Goal: Contribute content

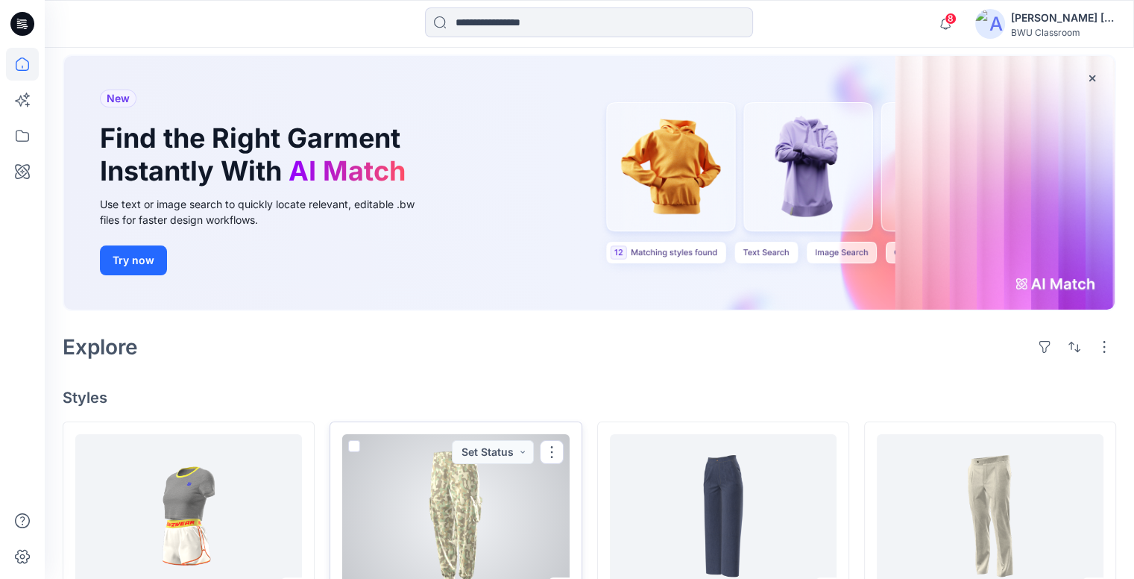
scroll to position [298, 0]
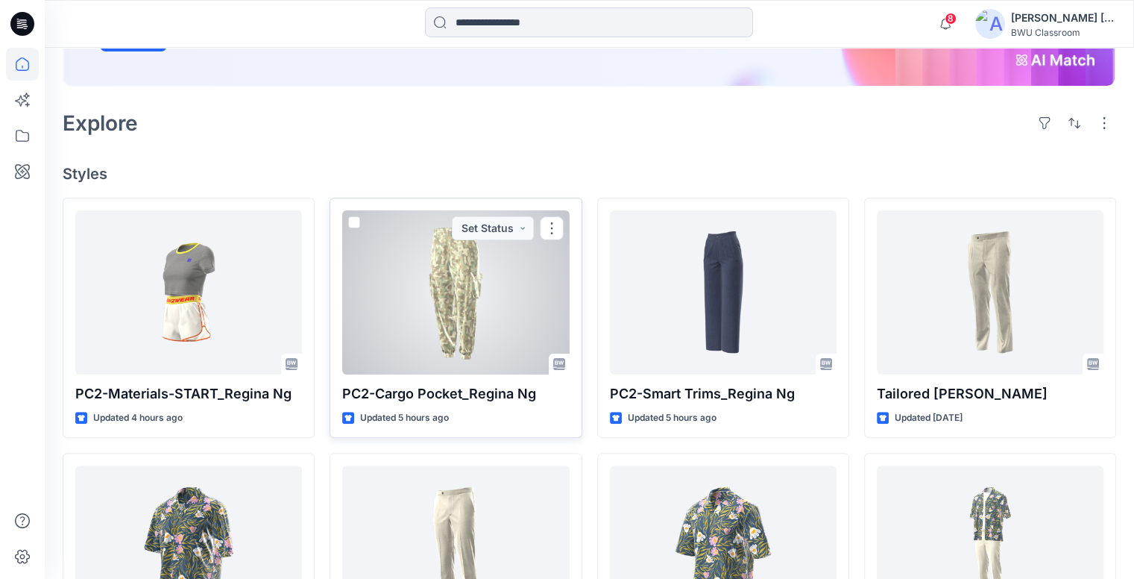
click at [506, 285] on div at bounding box center [455, 292] width 227 height 164
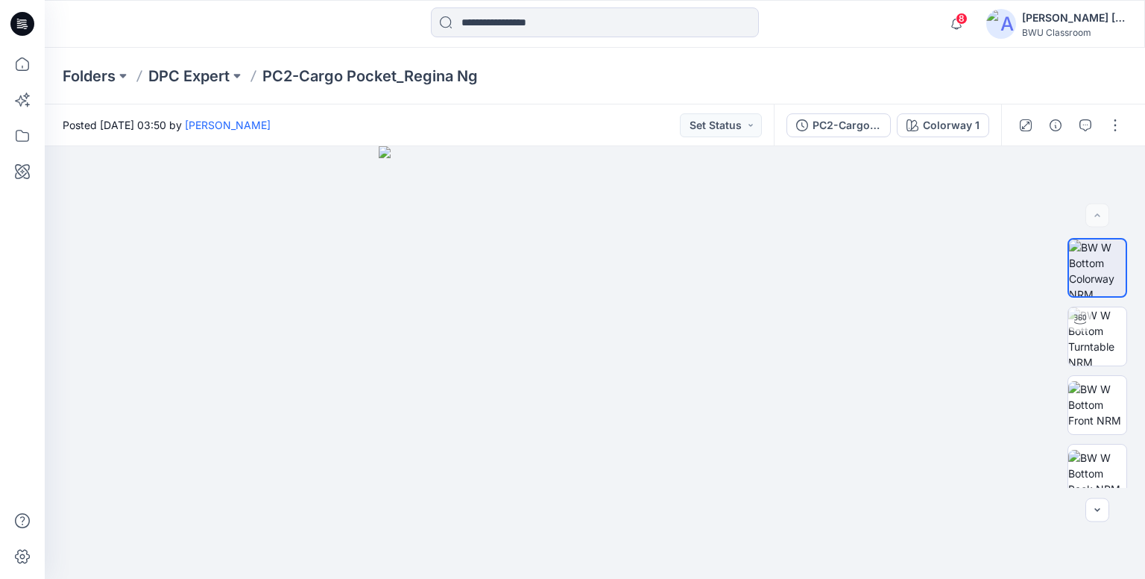
click at [30, 25] on icon at bounding box center [22, 24] width 24 height 24
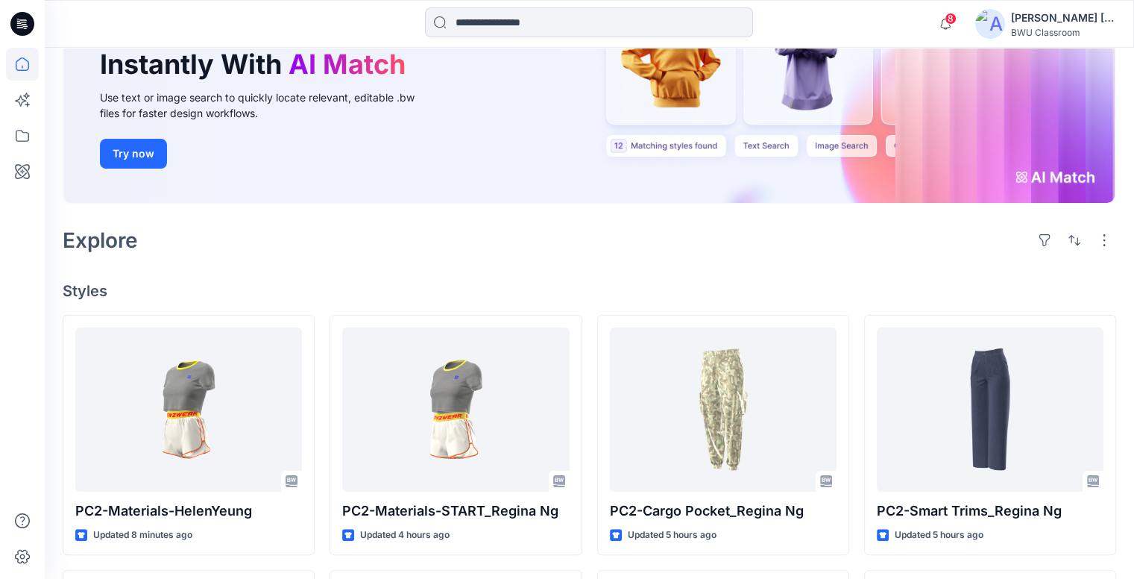
scroll to position [224, 0]
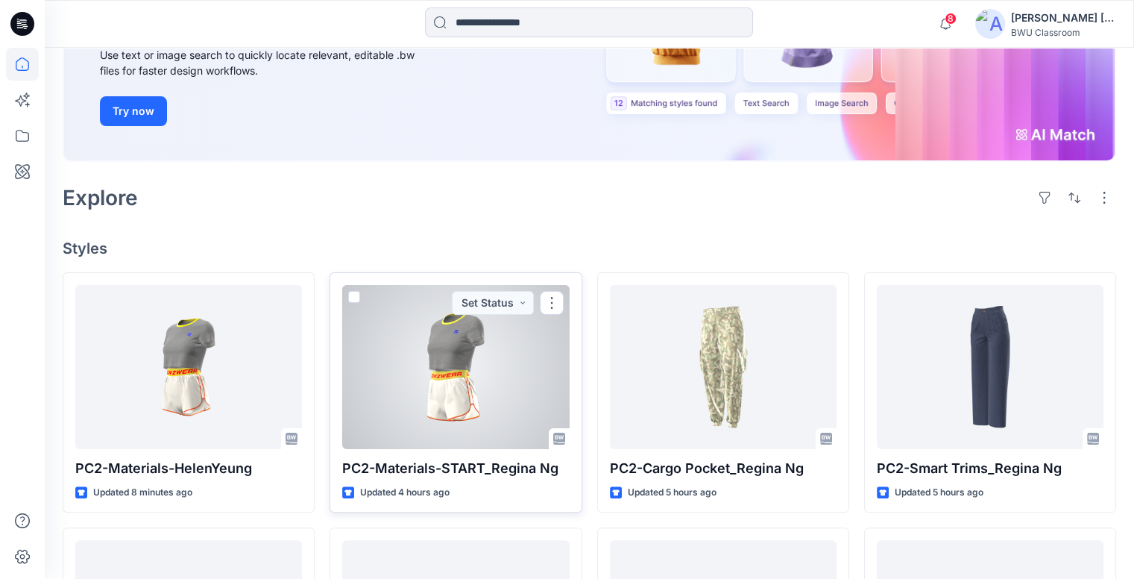
click at [483, 357] on div at bounding box center [455, 367] width 227 height 164
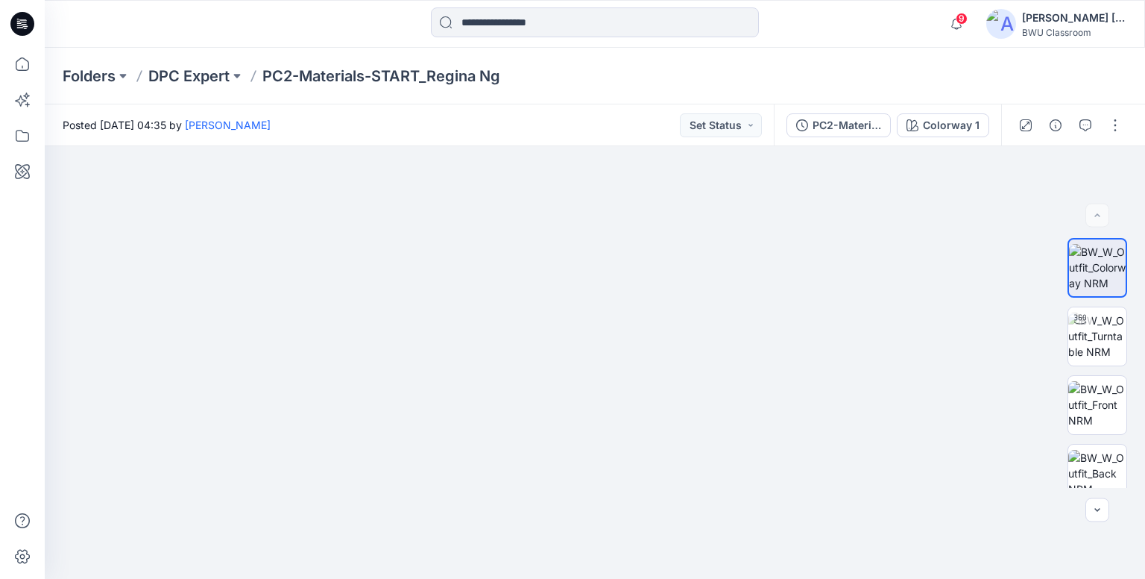
click at [19, 24] on icon at bounding box center [22, 24] width 24 height 24
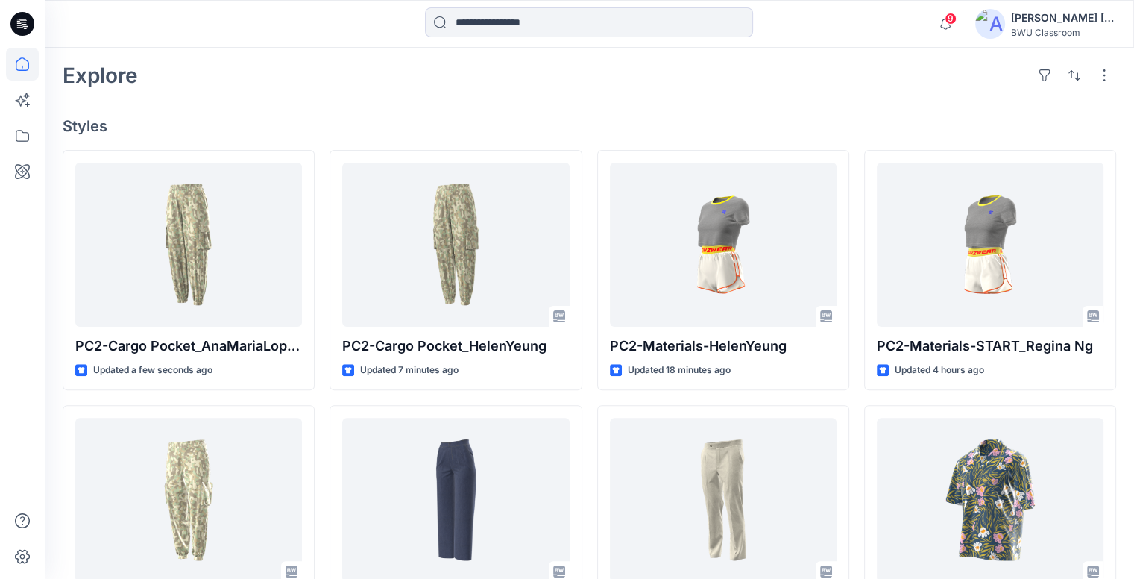
scroll to position [373, 0]
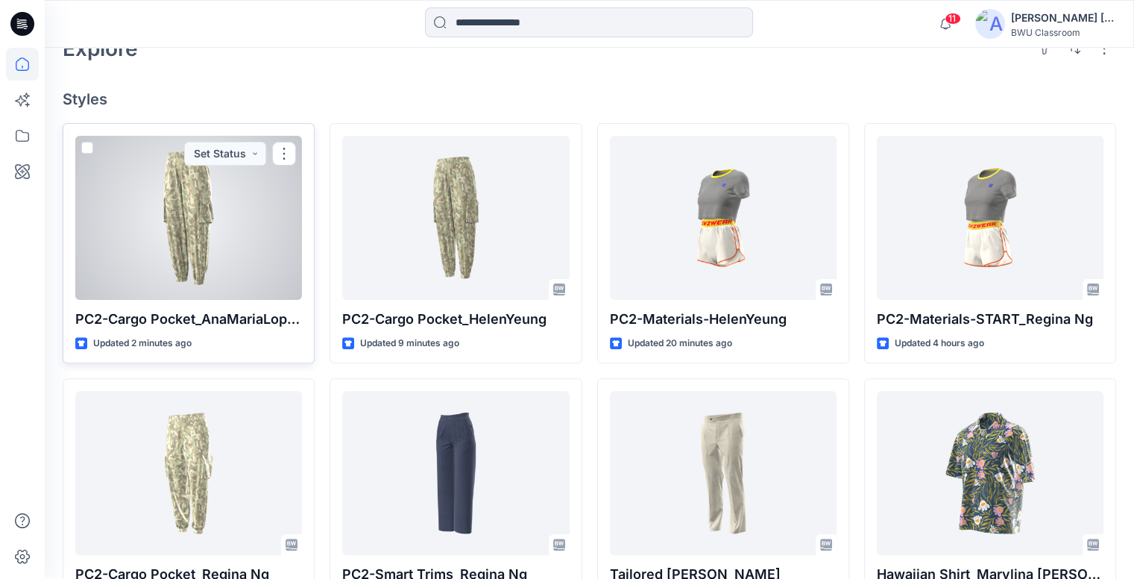
click at [154, 224] on div at bounding box center [188, 218] width 227 height 164
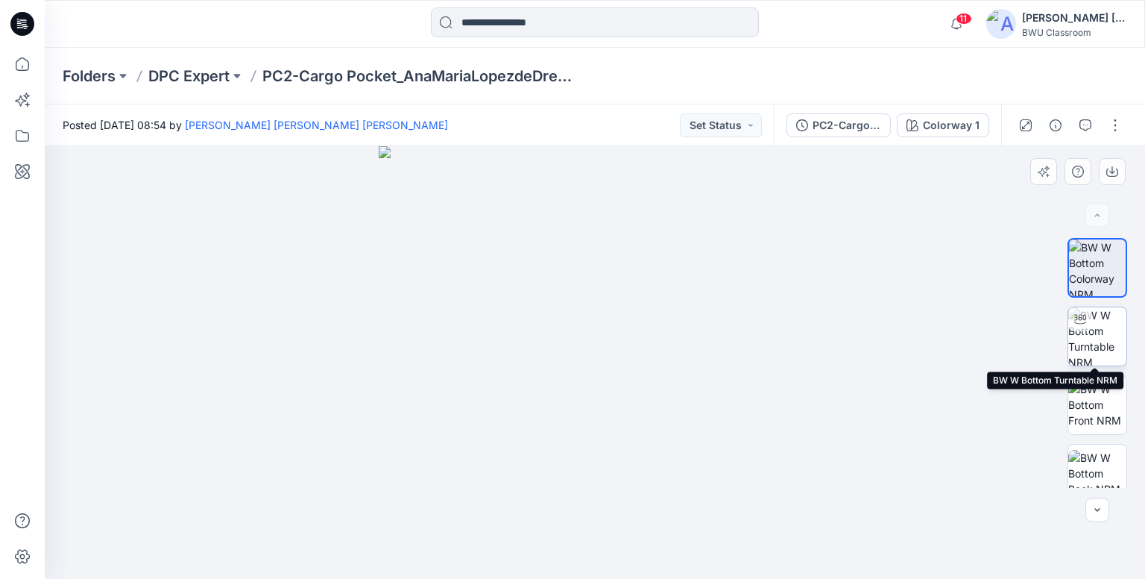
click at [1098, 330] on img at bounding box center [1098, 336] width 58 height 58
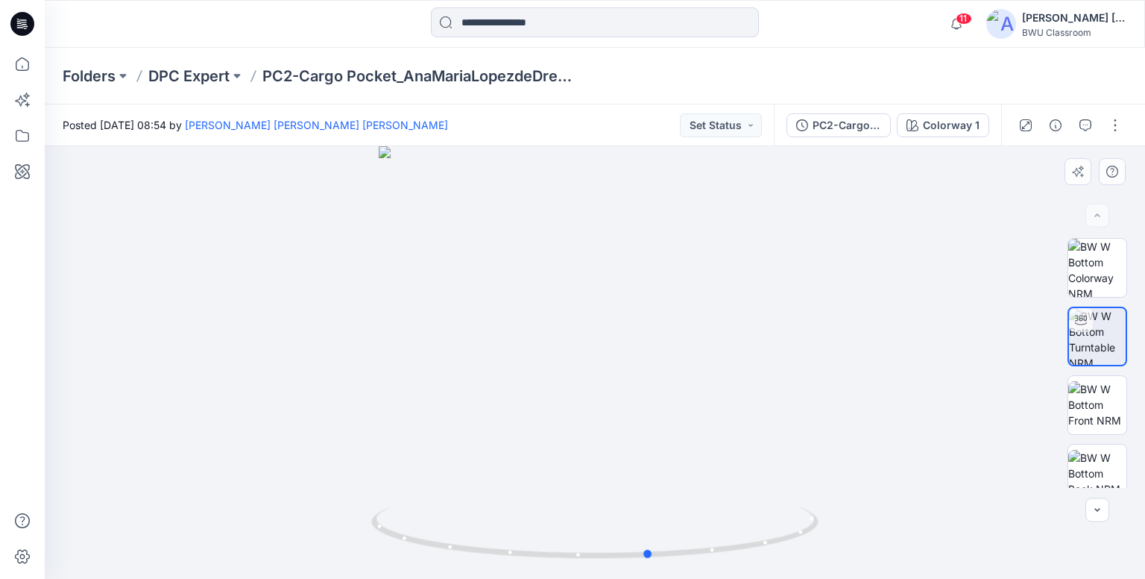
drag, startPoint x: 731, startPoint y: 556, endPoint x: 659, endPoint y: 414, distance: 159.4
click at [339, 519] on div at bounding box center [595, 362] width 1101 height 432
click at [1115, 126] on button "button" at bounding box center [1116, 125] width 24 height 24
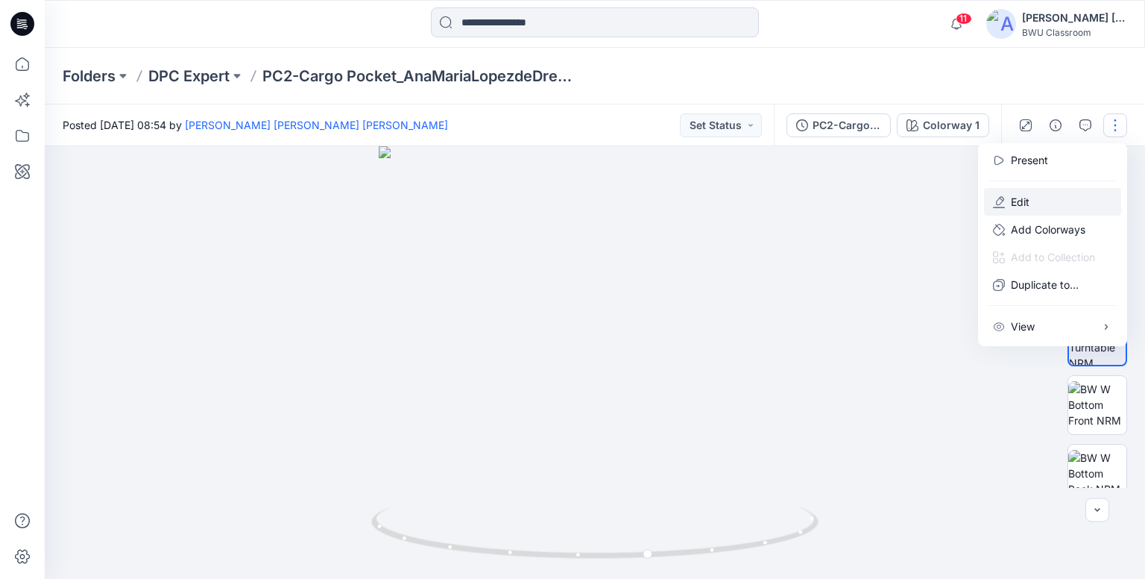
click at [1028, 201] on p "Edit" at bounding box center [1020, 202] width 19 height 16
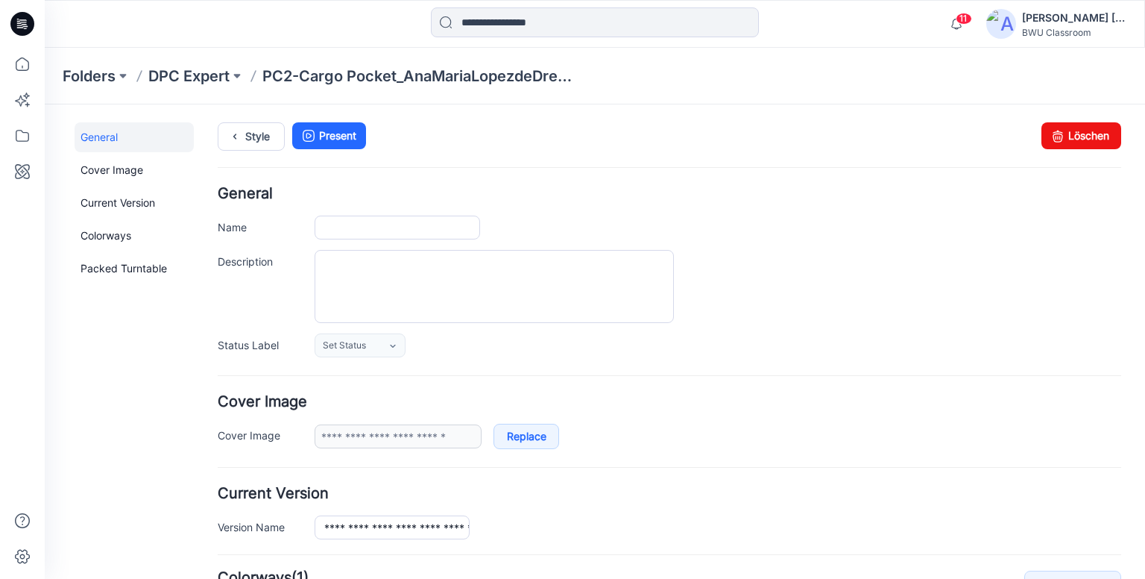
type input "**********"
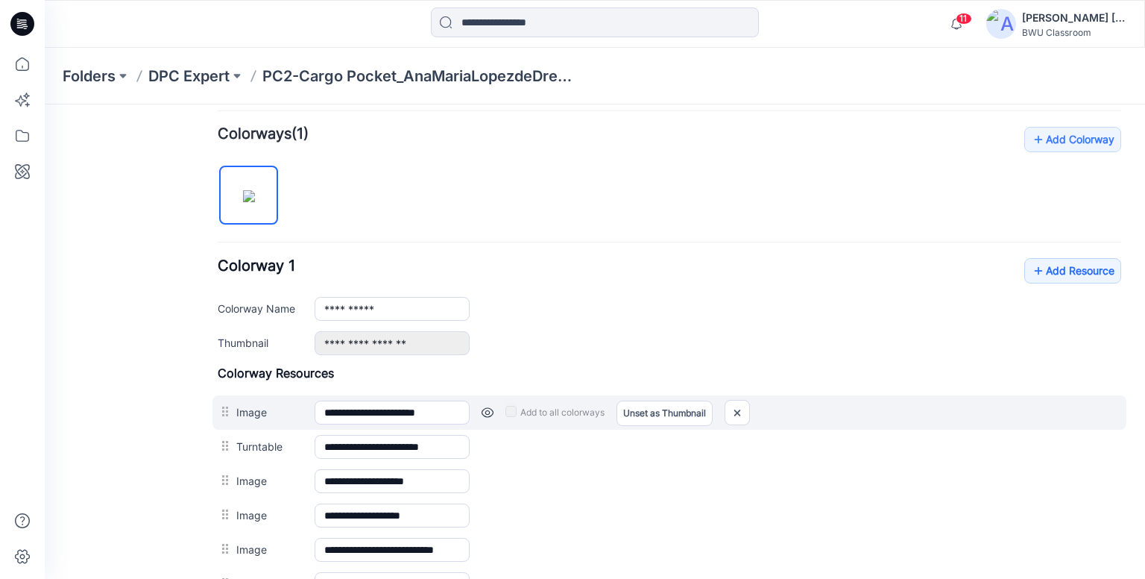
scroll to position [447, 0]
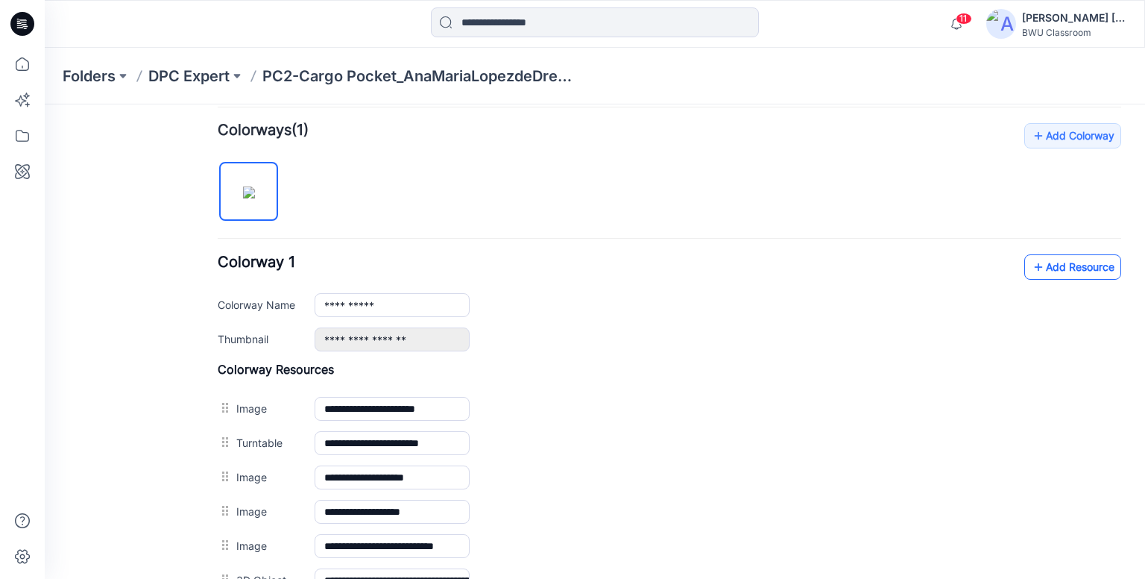
click at [1049, 270] on link "Add Resource" at bounding box center [1073, 266] width 97 height 25
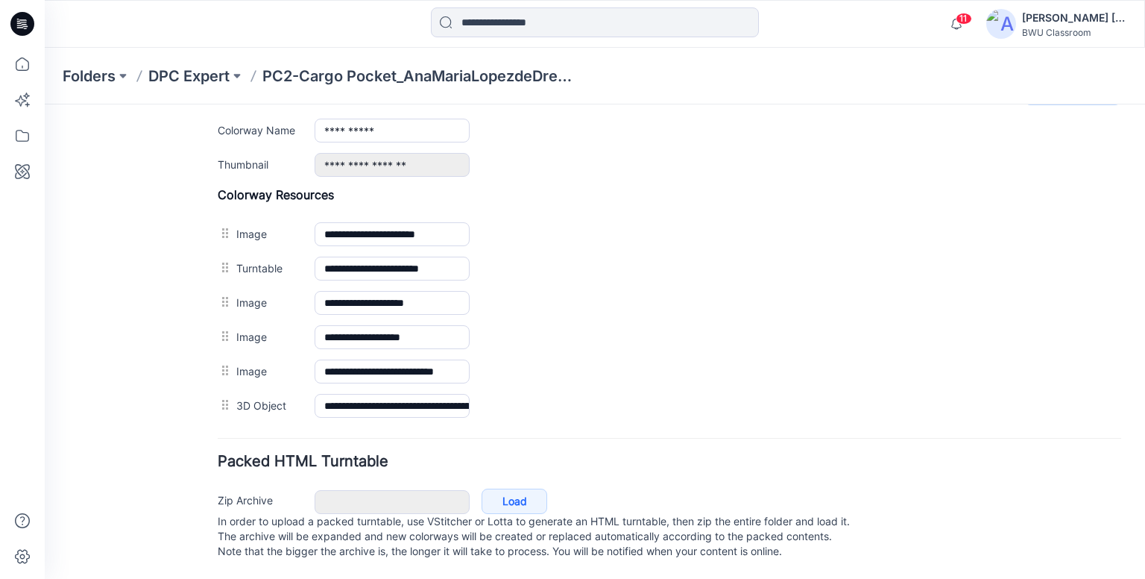
scroll to position [632, 0]
click at [144, 295] on div "General Cover Image Current Version Colorways Packed Turntable" at bounding box center [134, 39] width 119 height 1078
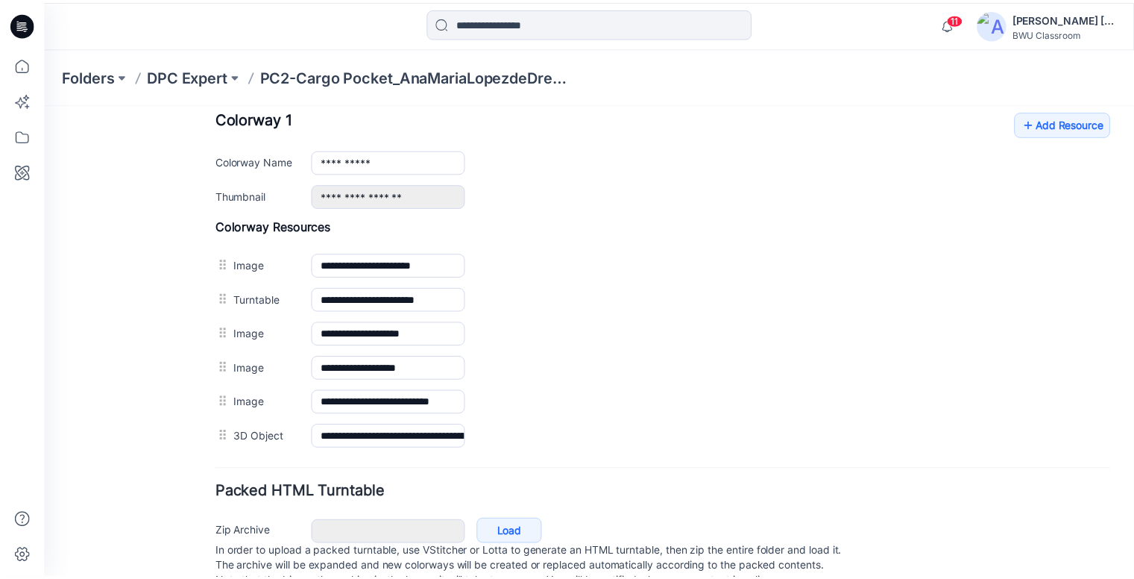
scroll to position [558, 0]
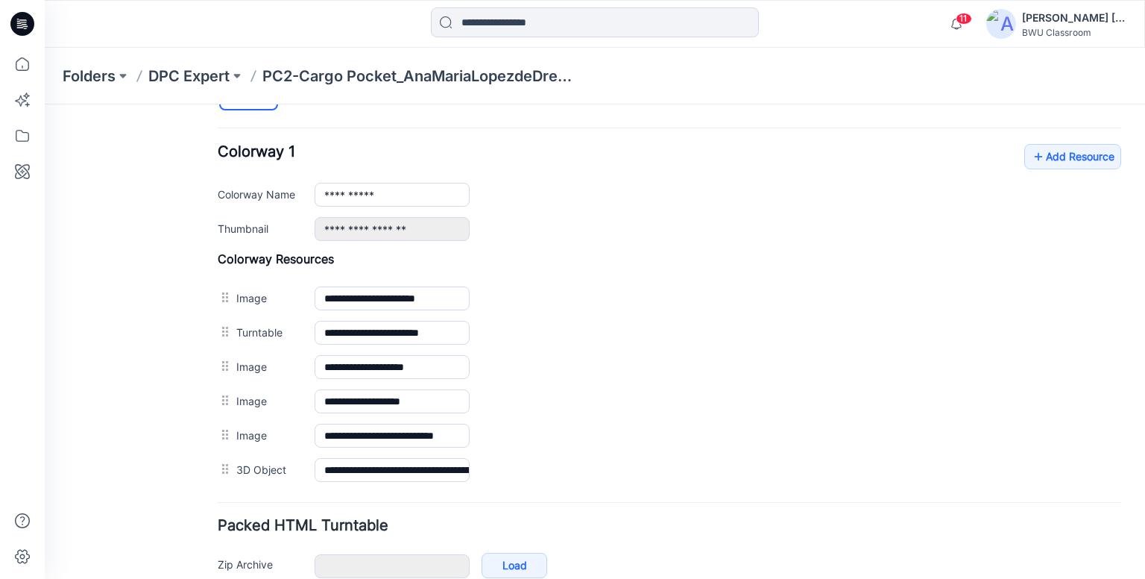
click at [13, 25] on icon at bounding box center [22, 24] width 24 height 24
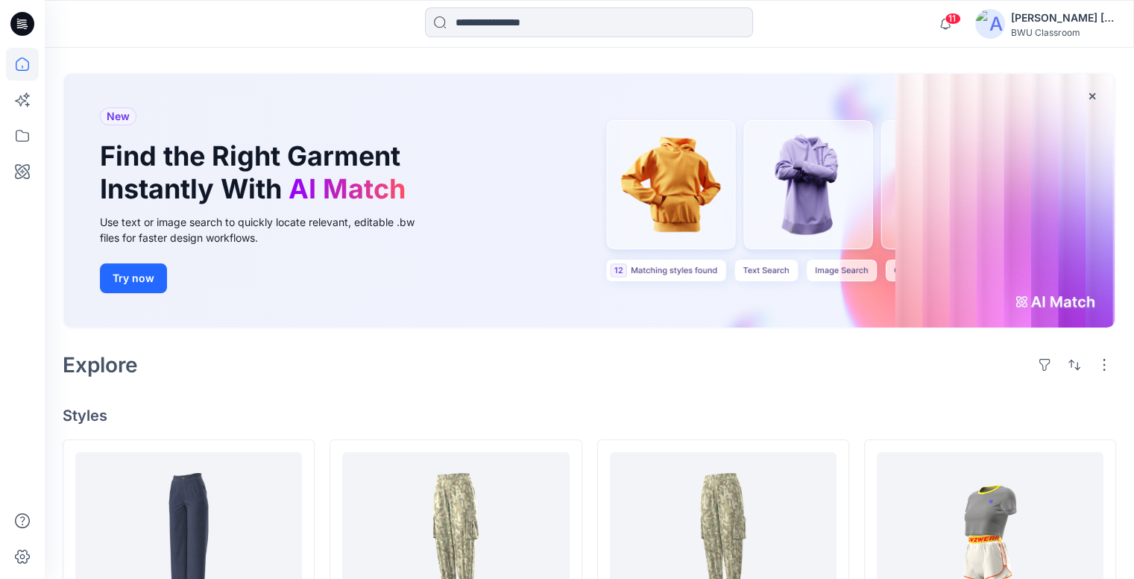
scroll to position [149, 0]
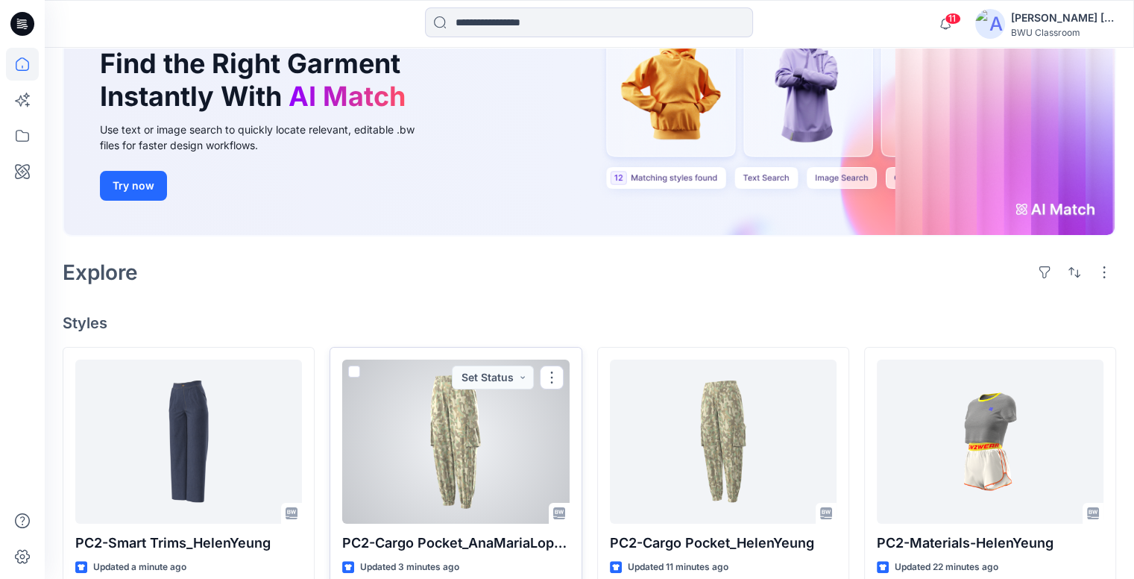
click at [465, 409] on div at bounding box center [455, 441] width 227 height 164
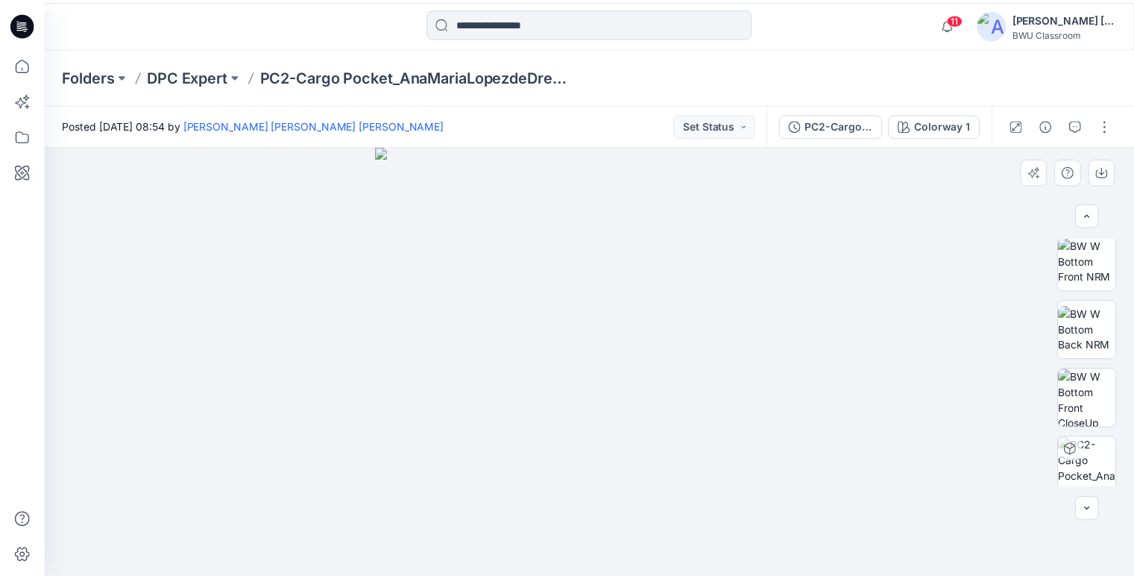
scroll to position [152, 0]
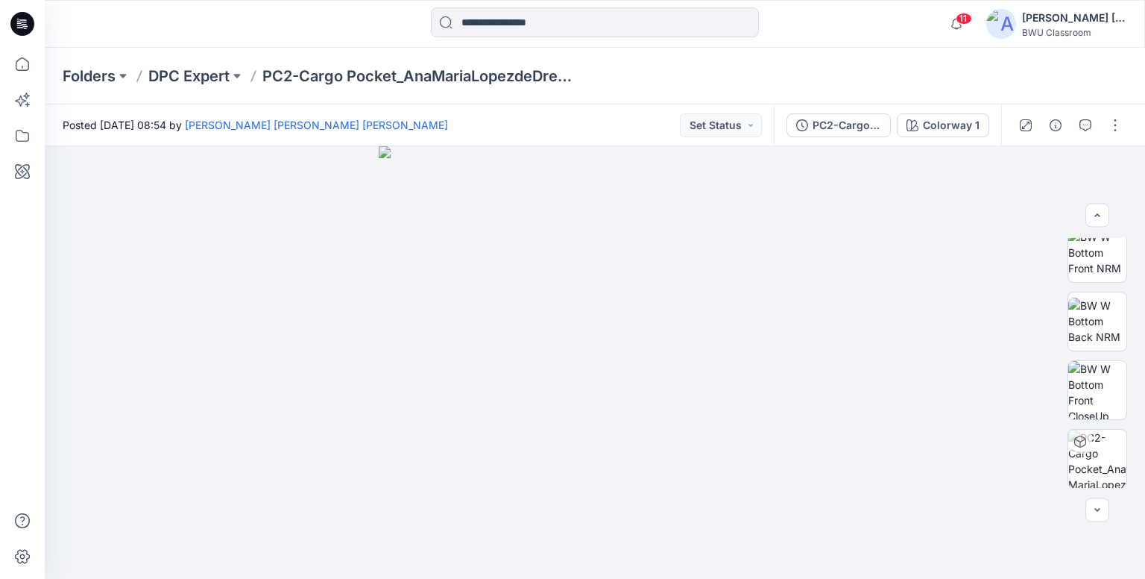
click at [21, 26] on icon at bounding box center [22, 24] width 24 height 24
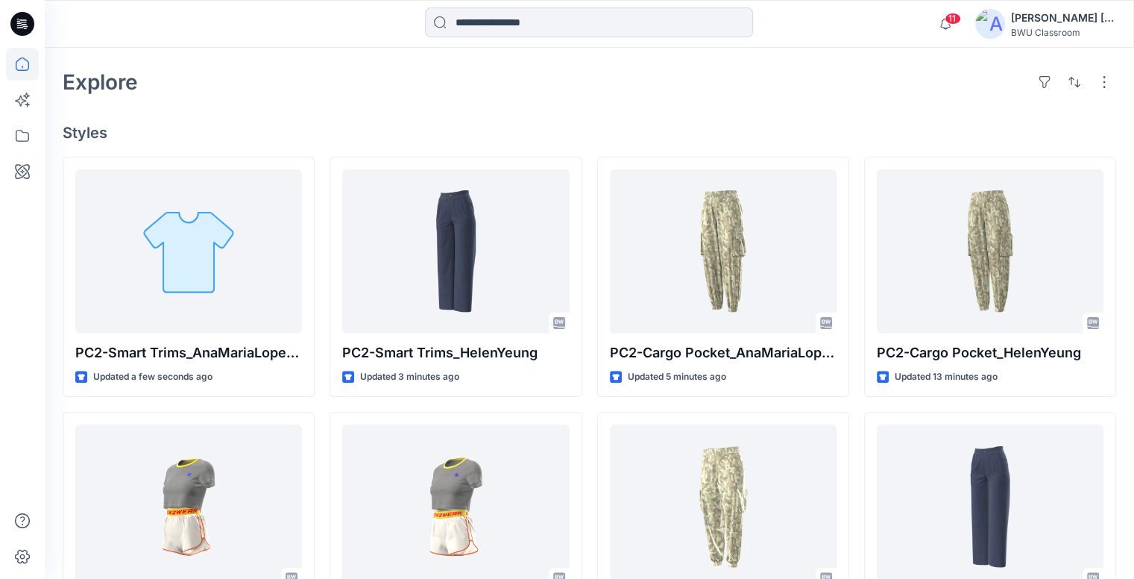
scroll to position [373, 0]
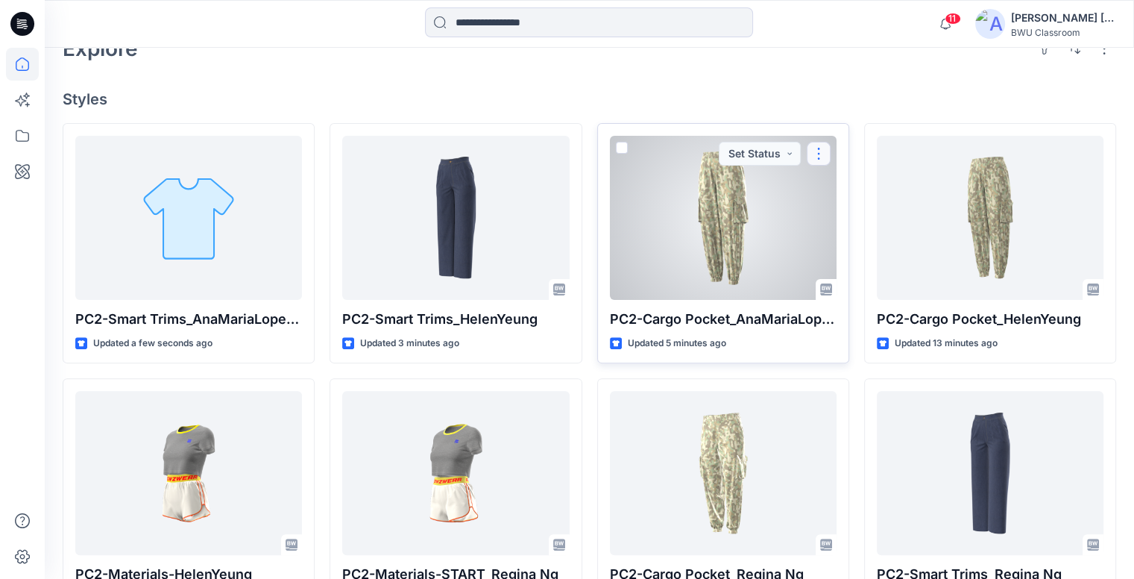
click at [825, 142] on button "button" at bounding box center [819, 154] width 24 height 24
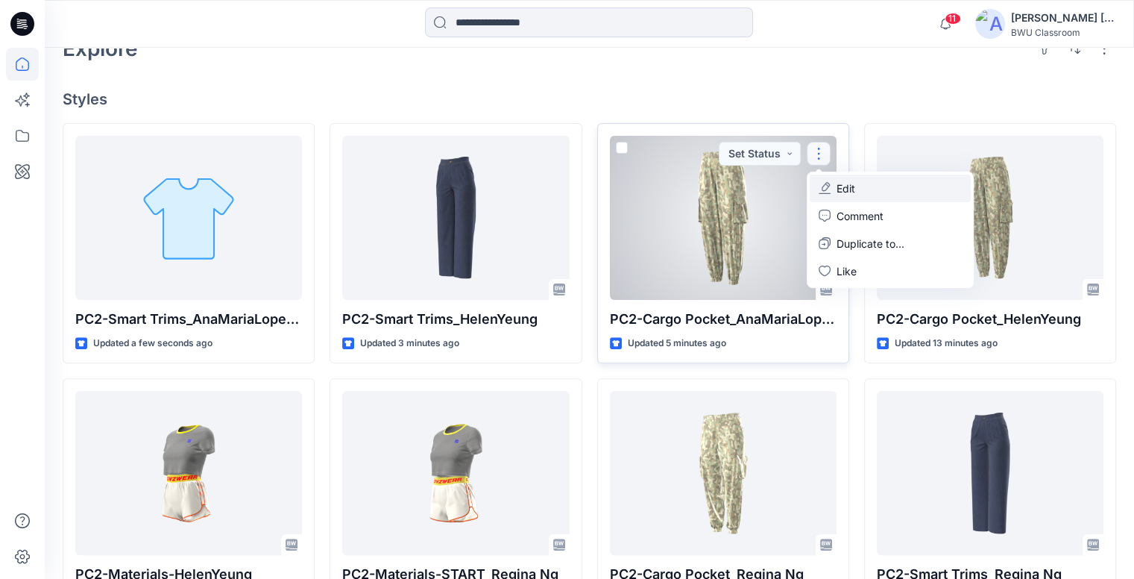
click at [856, 174] on button "Edit" at bounding box center [890, 188] width 161 height 28
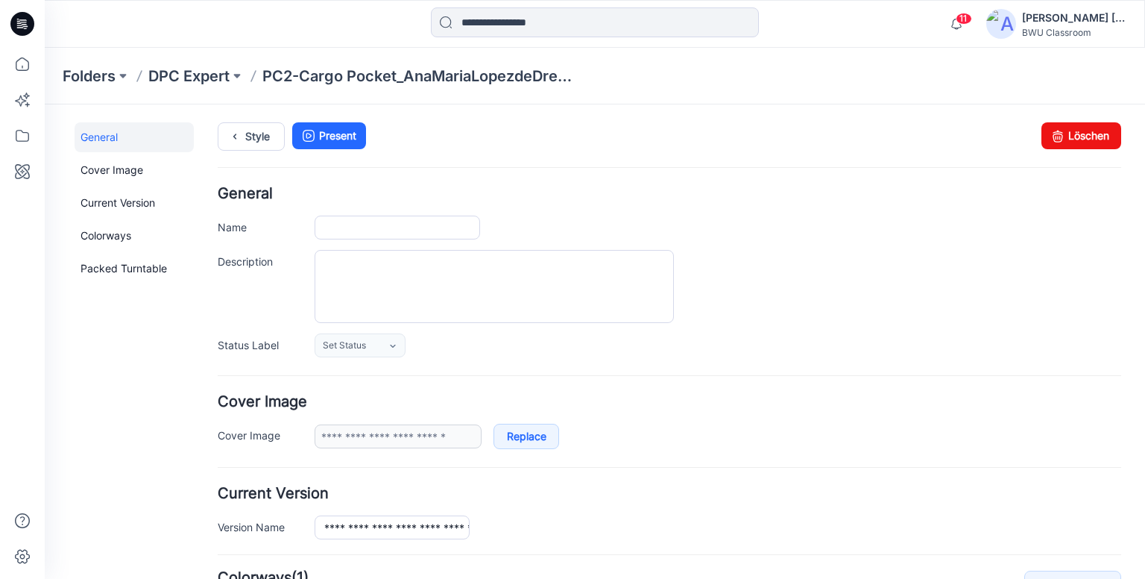
type input "**********"
click at [1083, 130] on link "Löschen" at bounding box center [1082, 135] width 80 height 27
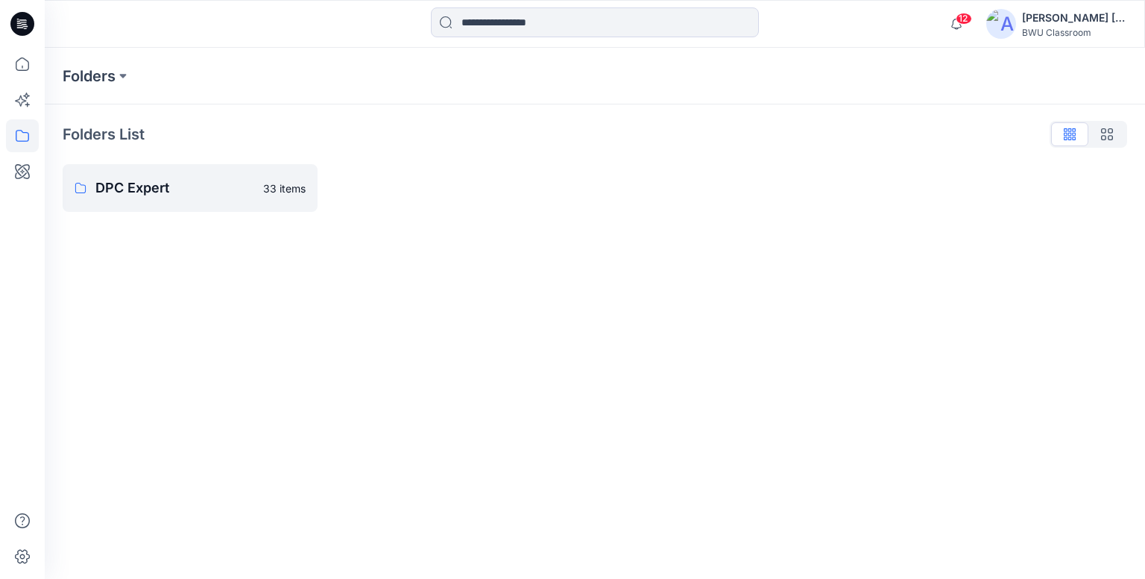
click at [19, 25] on icon at bounding box center [19, 25] width 5 height 1
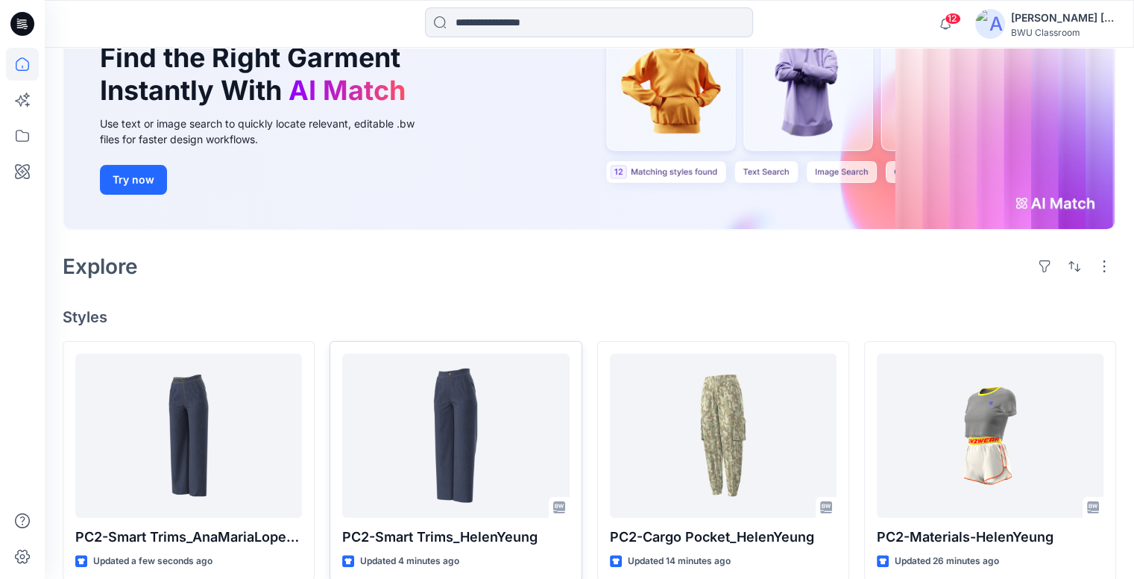
scroll to position [224, 0]
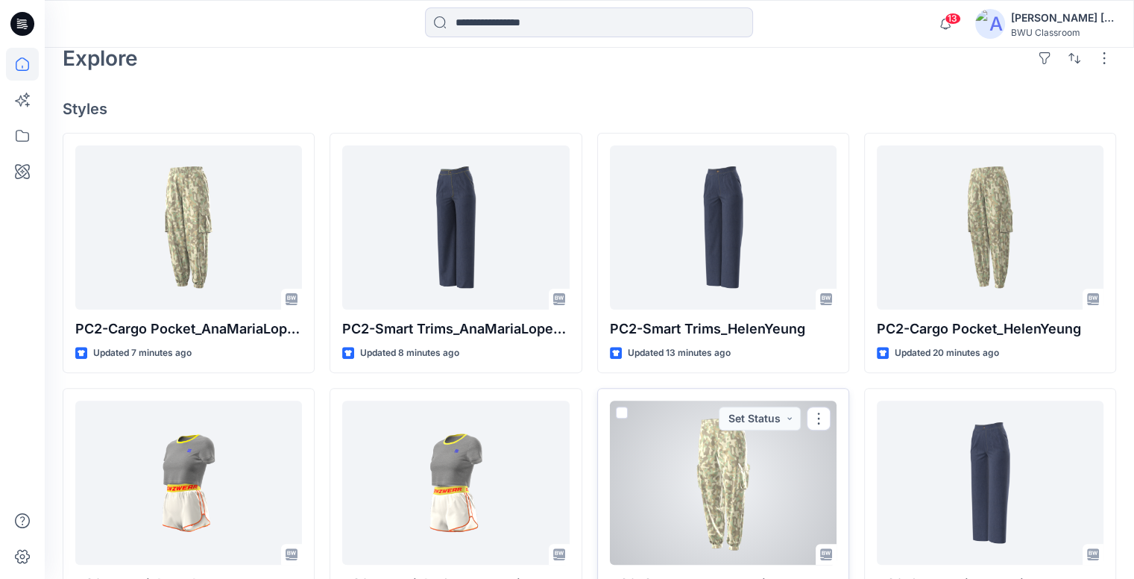
scroll to position [373, 0]
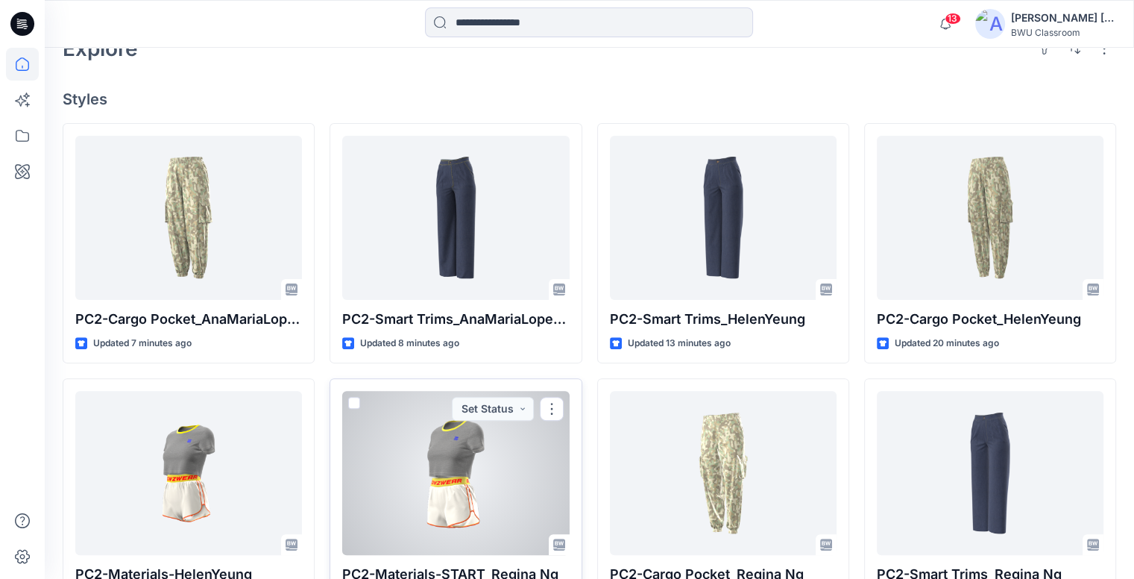
click at [504, 485] on div at bounding box center [455, 473] width 227 height 164
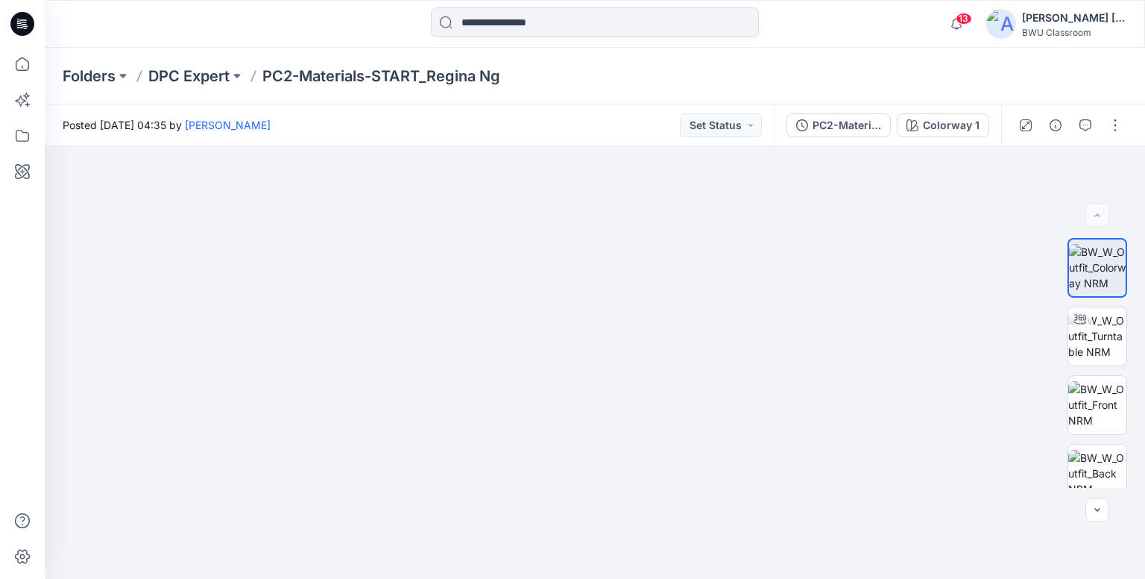
click at [24, 22] on icon at bounding box center [23, 22] width 7 height 1
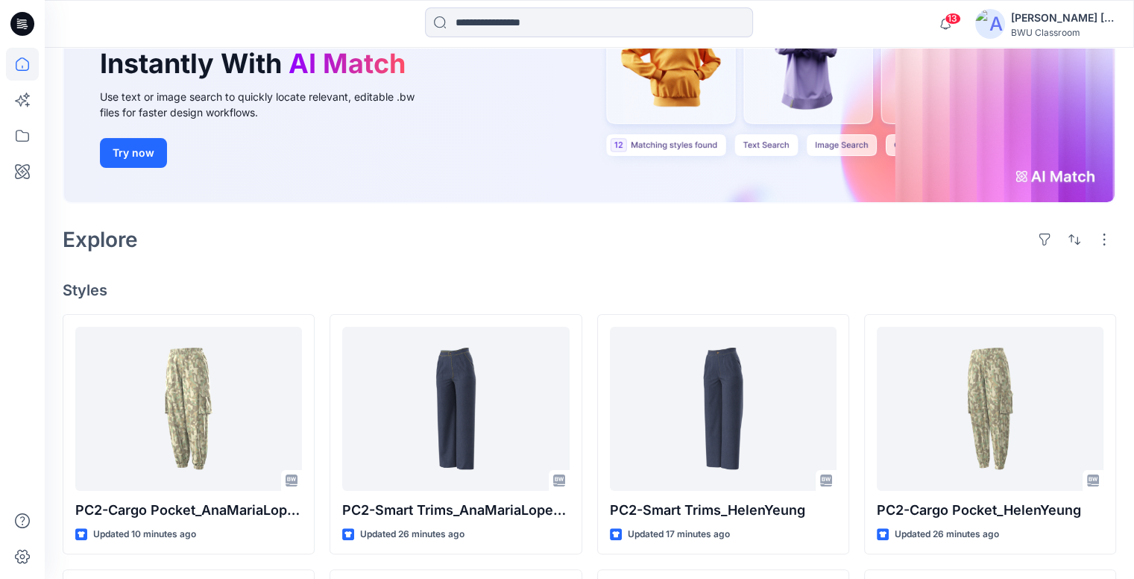
scroll to position [149, 0]
